Goal: Task Accomplishment & Management: Manage account settings

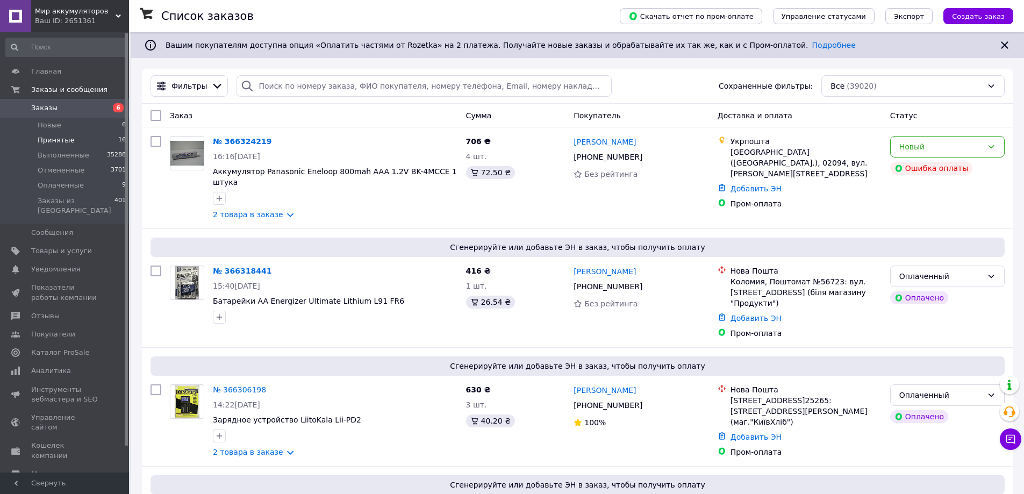
click at [52, 138] on span "Принятые" at bounding box center [56, 140] width 37 height 10
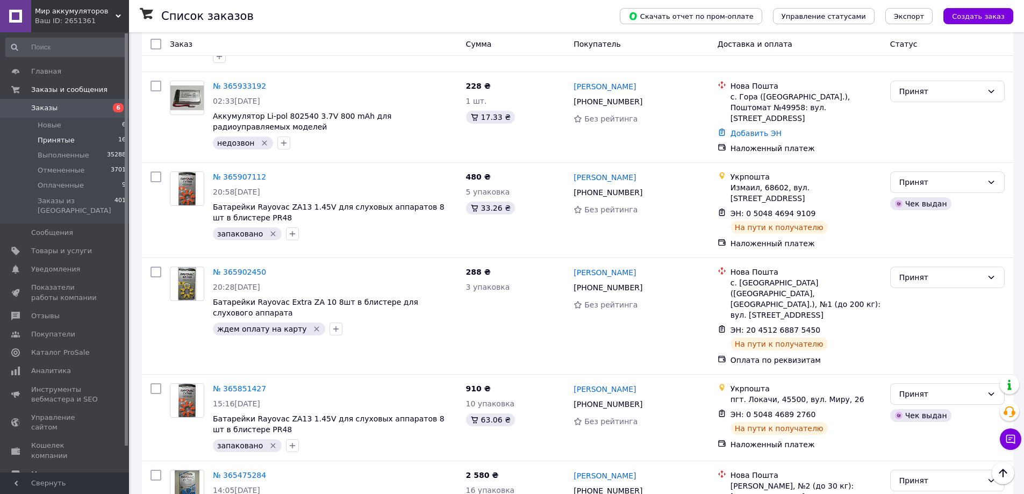
scroll to position [1021, 0]
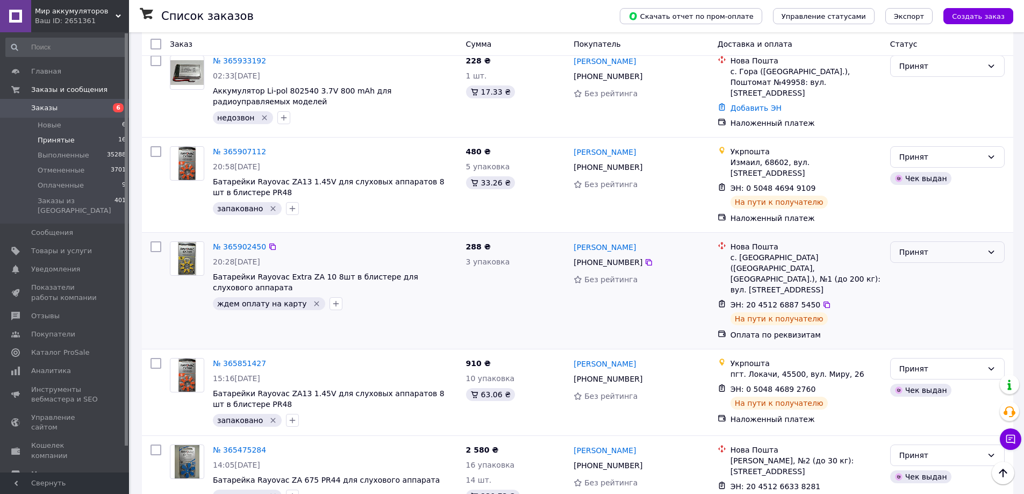
click at [959, 246] on div "Принят" at bounding box center [940, 252] width 83 height 12
click at [932, 212] on li "Выполнен" at bounding box center [947, 213] width 113 height 19
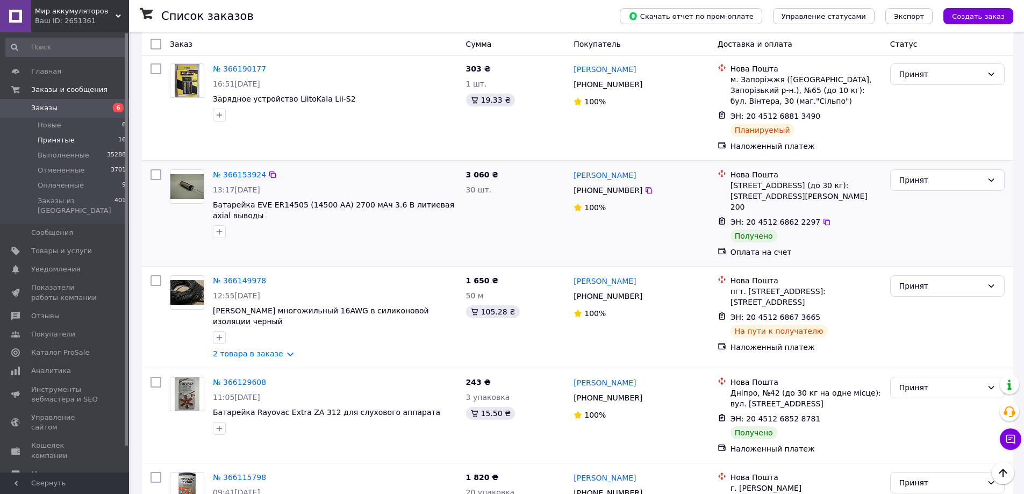
scroll to position [0, 0]
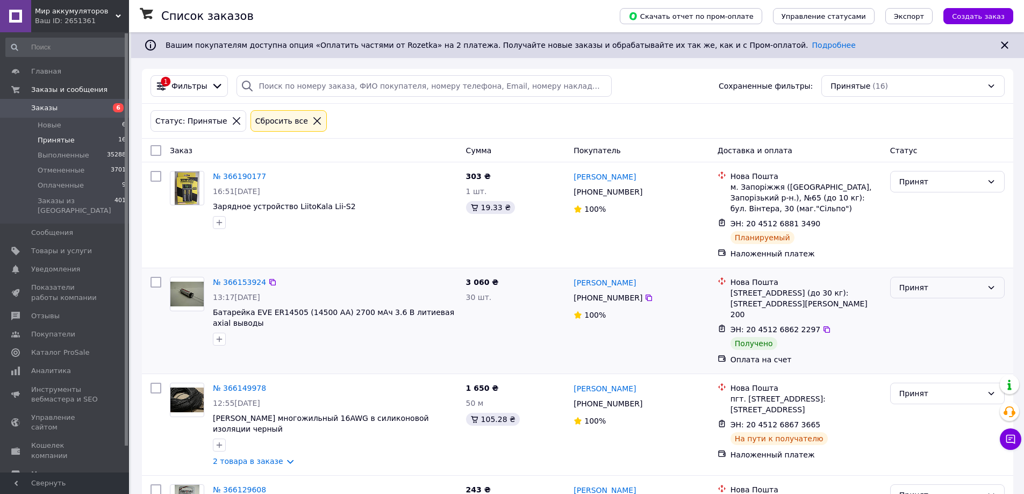
click at [962, 293] on div "Принят" at bounding box center [940, 288] width 83 height 12
click at [935, 311] on li "Выполнен" at bounding box center [947, 311] width 113 height 19
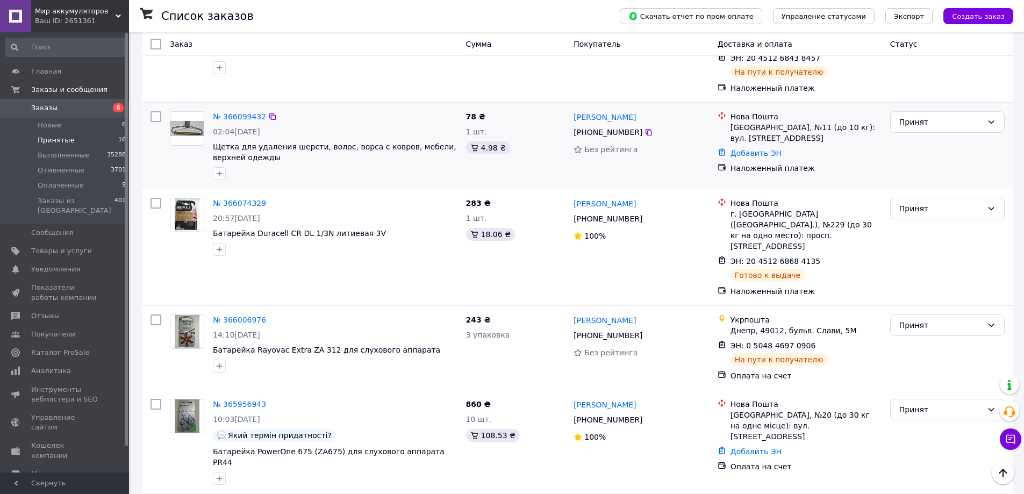
scroll to position [645, 0]
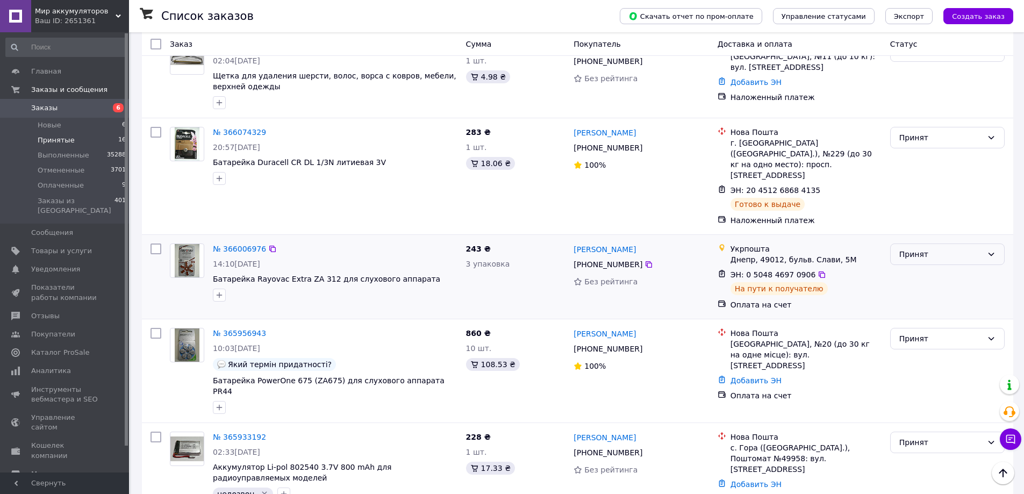
click at [932, 248] on div "Принят" at bounding box center [940, 254] width 83 height 12
click at [918, 236] on li "Выполнен" at bounding box center [947, 238] width 113 height 19
click at [238, 329] on link "№ 365956943" at bounding box center [239, 333] width 53 height 9
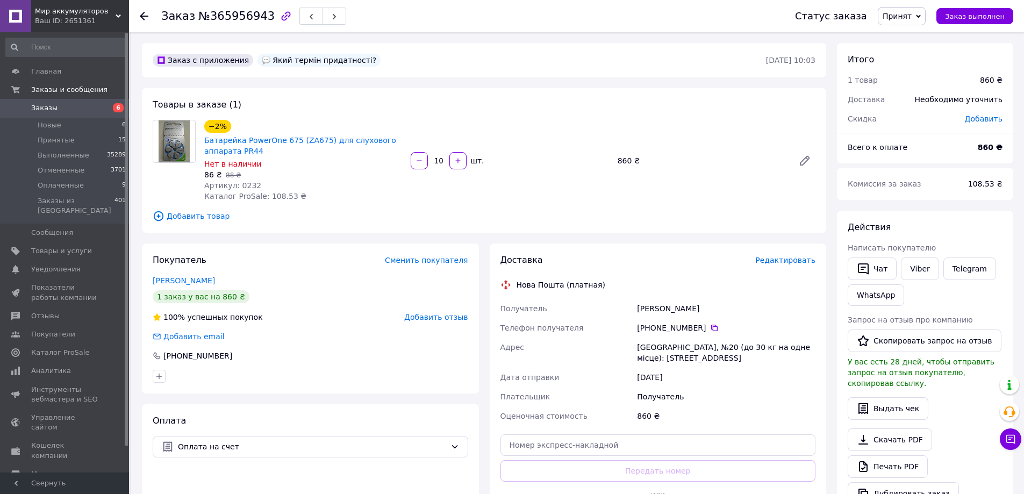
click at [202, 217] on span "Добавить товар" at bounding box center [484, 216] width 663 height 12
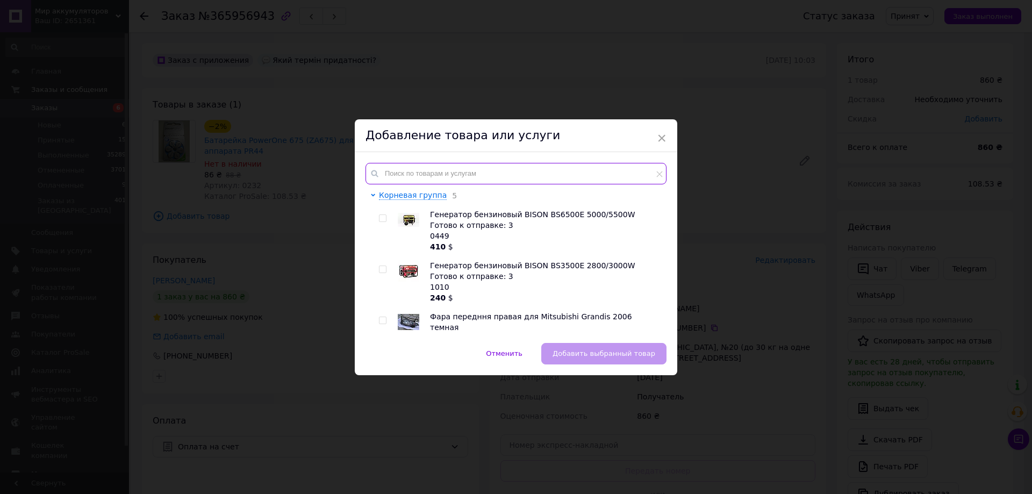
click at [397, 174] on input "text" at bounding box center [515, 173] width 301 height 21
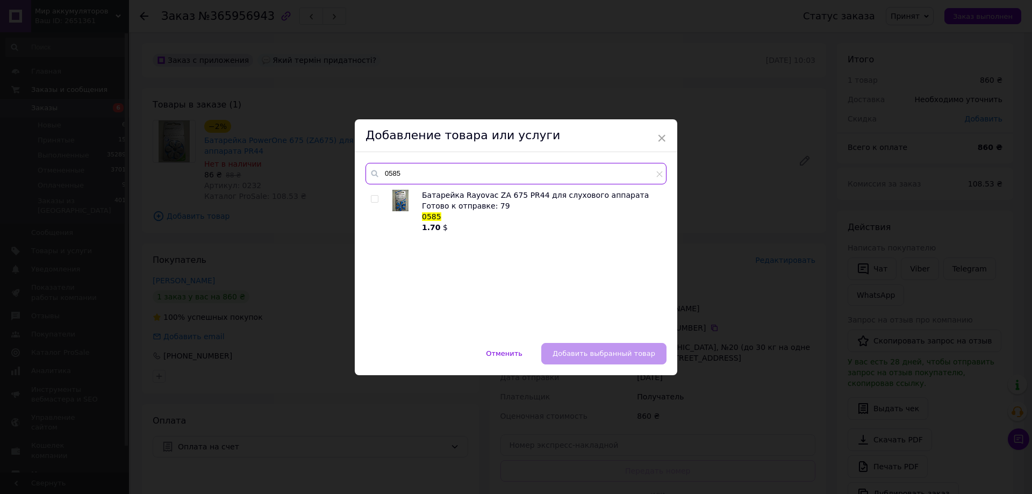
type input "0585"
click at [369, 198] on div "Батарейка Rayovac ZA 675 PR44 для слухового аппарата Готово к отправке: 79 0585…" at bounding box center [515, 261] width 300 height 142
click at [374, 199] on input "checkbox" at bounding box center [374, 199] width 7 height 7
checkbox input "true"
click at [621, 355] on span "Добавить выбранный товар" at bounding box center [604, 353] width 103 height 8
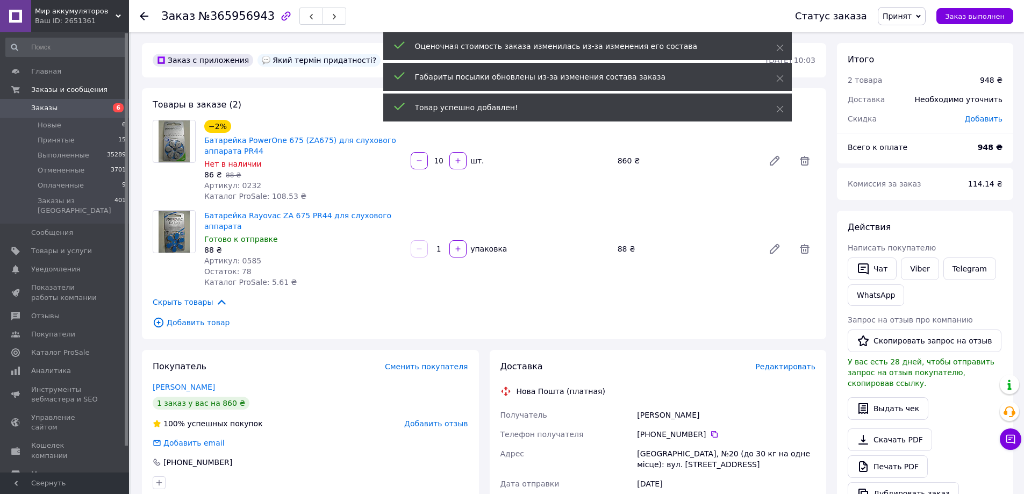
click at [440, 245] on input "1" at bounding box center [438, 249] width 17 height 8
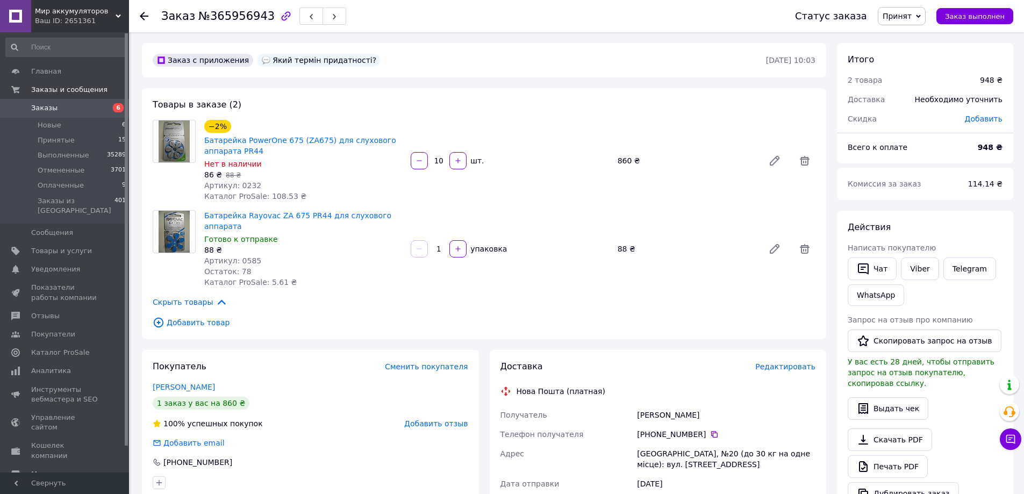
type input "10"
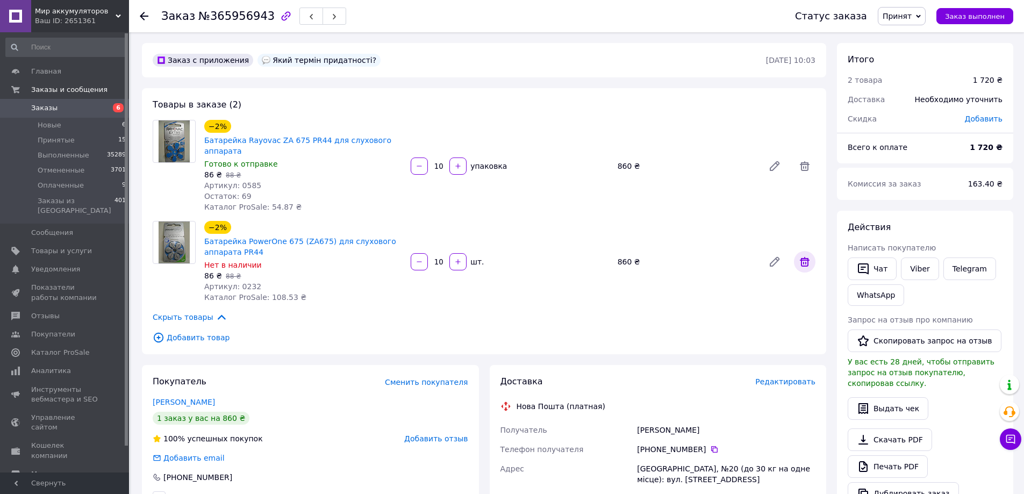
click at [805, 255] on icon at bounding box center [804, 261] width 13 height 13
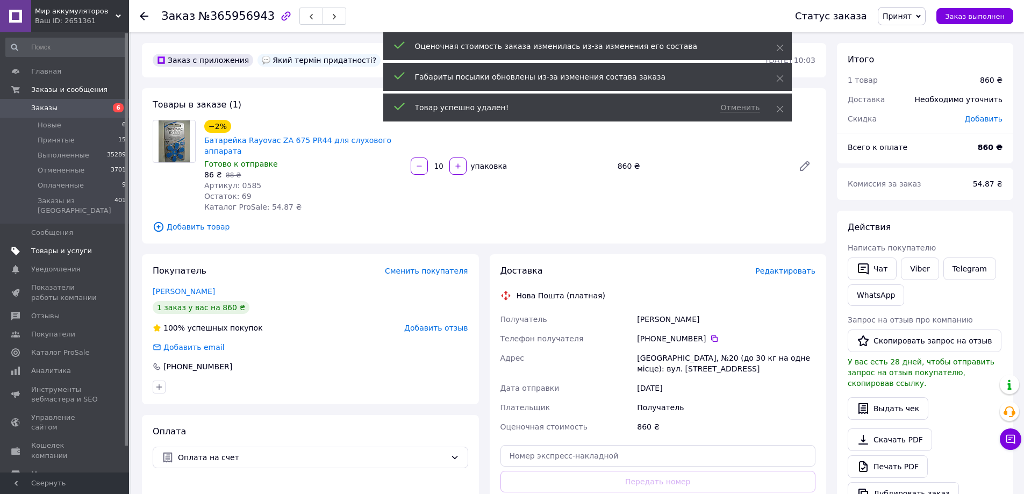
click at [48, 246] on span "Товары и услуги" at bounding box center [61, 251] width 61 height 10
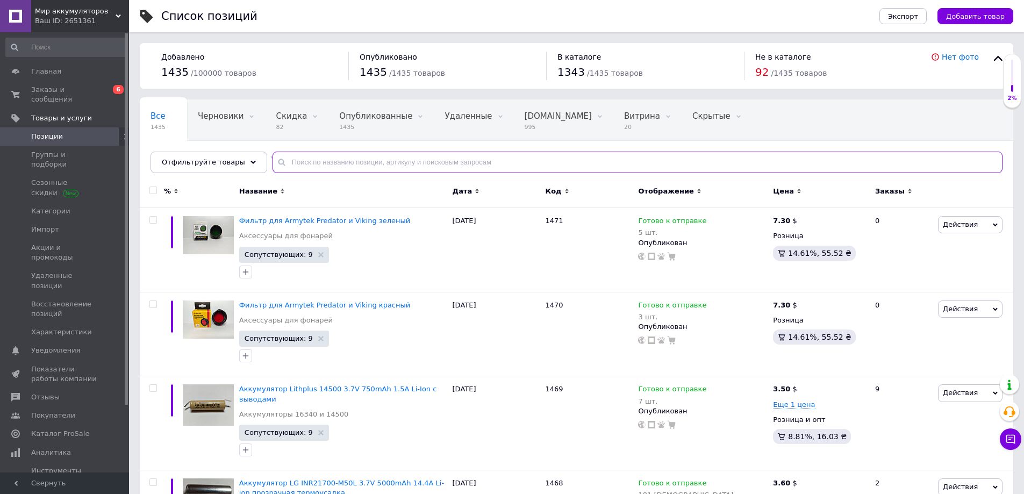
click at [287, 164] on input "text" at bounding box center [637, 162] width 730 height 21
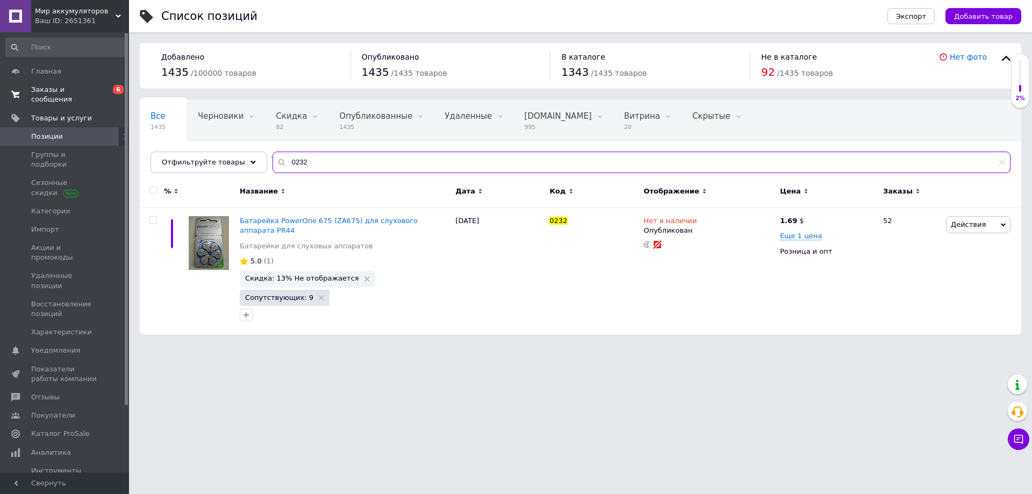
type input "0232"
click at [35, 91] on span "Заказы и сообщения" at bounding box center [65, 94] width 68 height 19
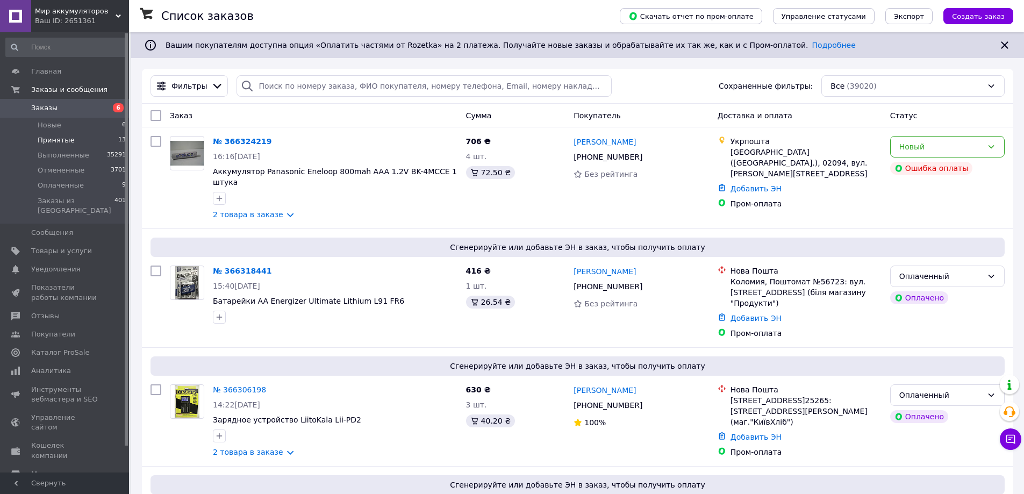
click at [48, 141] on span "Принятые" at bounding box center [56, 140] width 37 height 10
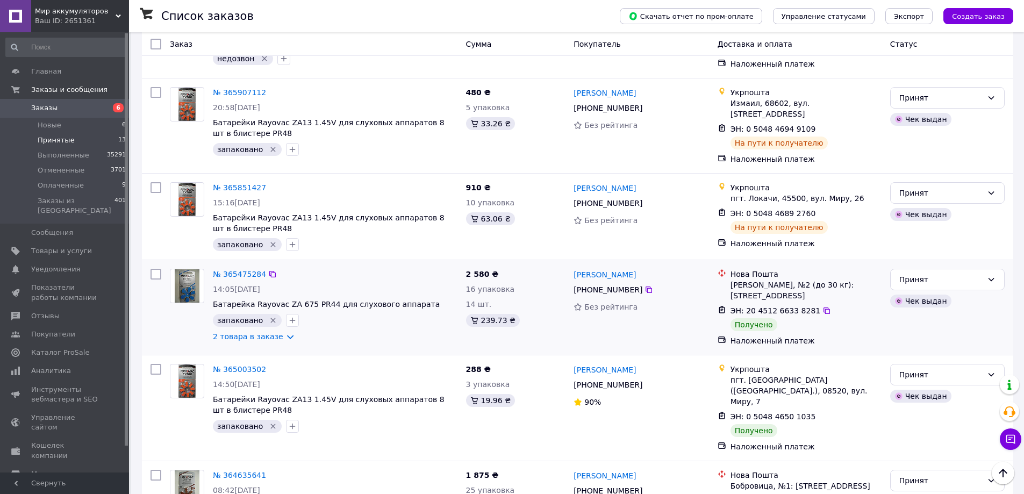
scroll to position [890, 0]
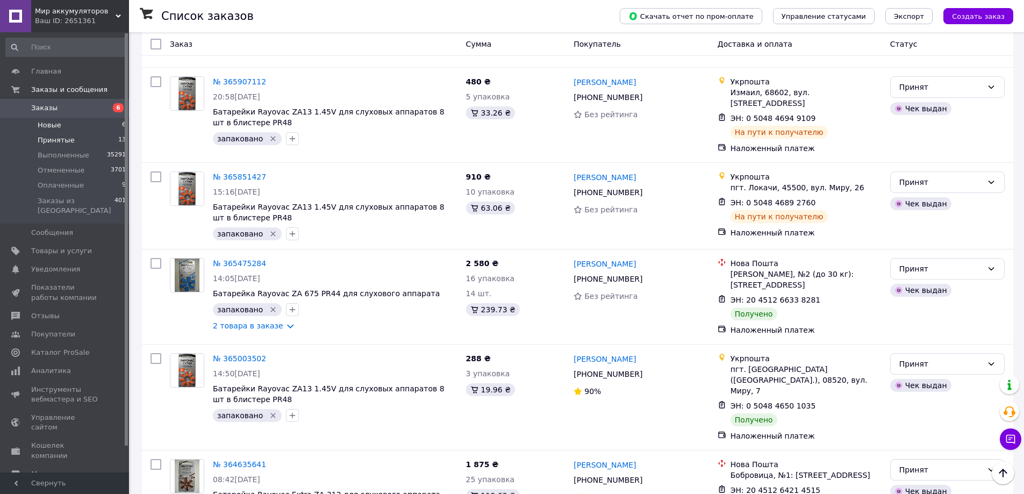
click at [56, 124] on span "Новые" at bounding box center [50, 125] width 24 height 10
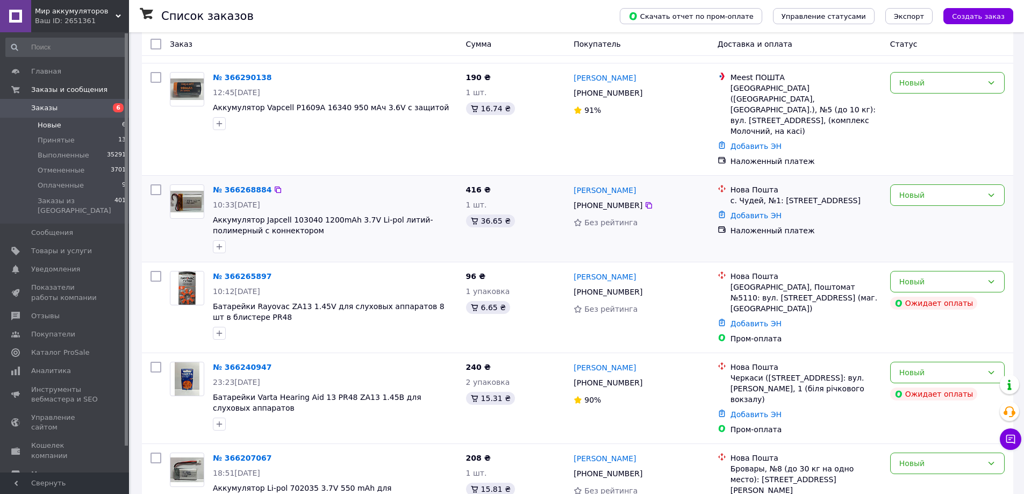
scroll to position [207, 0]
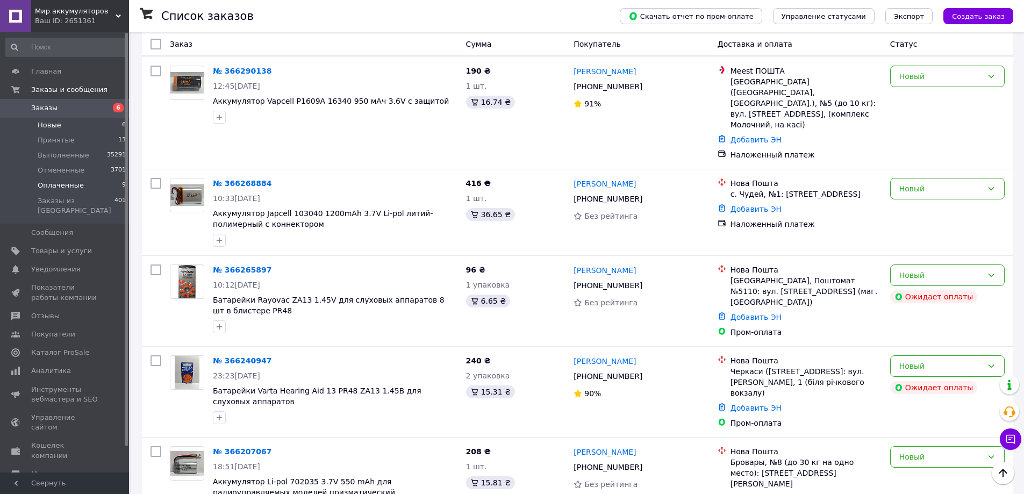
click at [60, 183] on span "Оплаченные" at bounding box center [61, 186] width 46 height 10
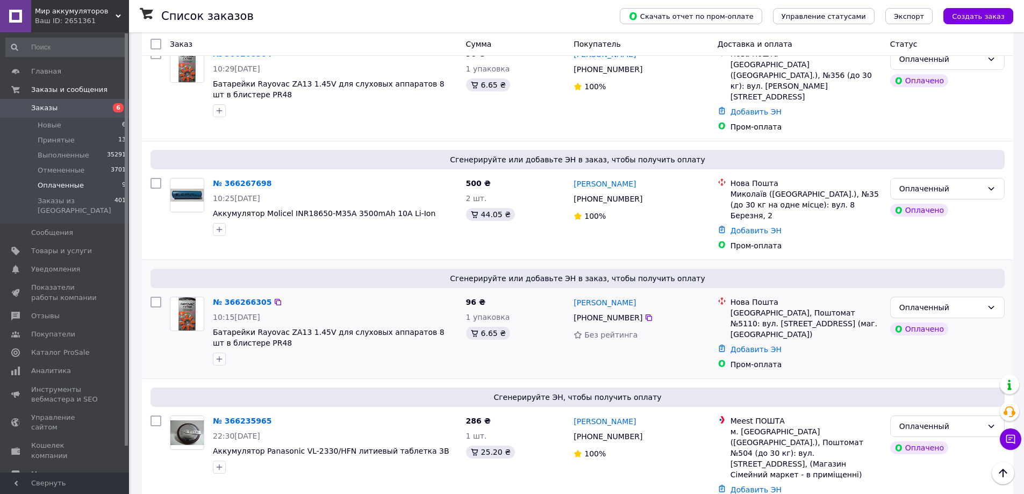
scroll to position [710, 0]
